Goal: Navigation & Orientation: Find specific page/section

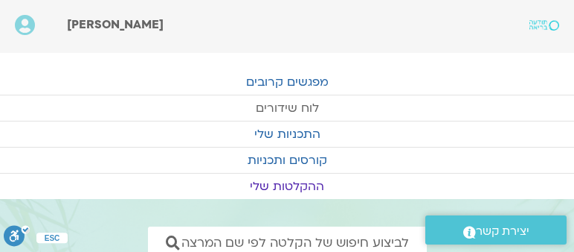
click at [268, 103] on link "לוח שידורים" at bounding box center [287, 107] width 574 height 25
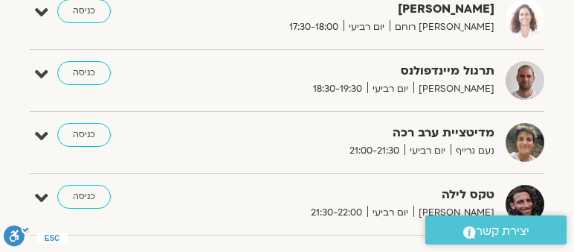
scroll to position [1105, 0]
